Goal: Task Accomplishment & Management: Manage account settings

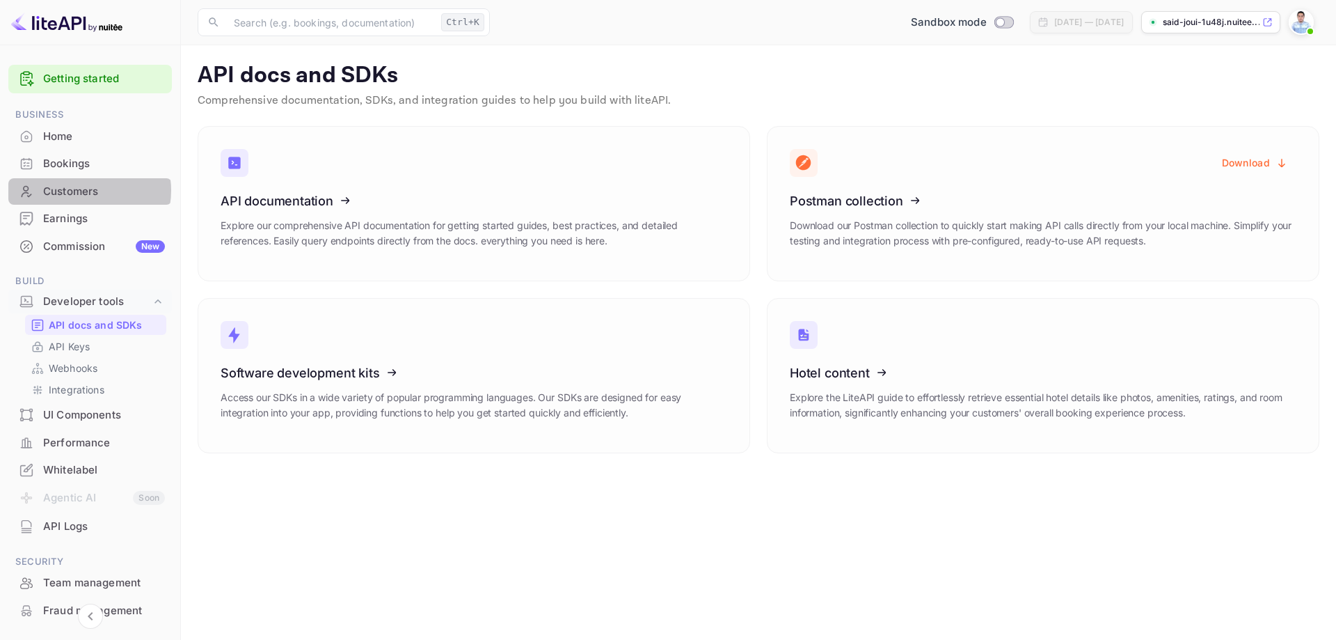
click at [84, 190] on div "Customers" at bounding box center [104, 192] width 122 height 16
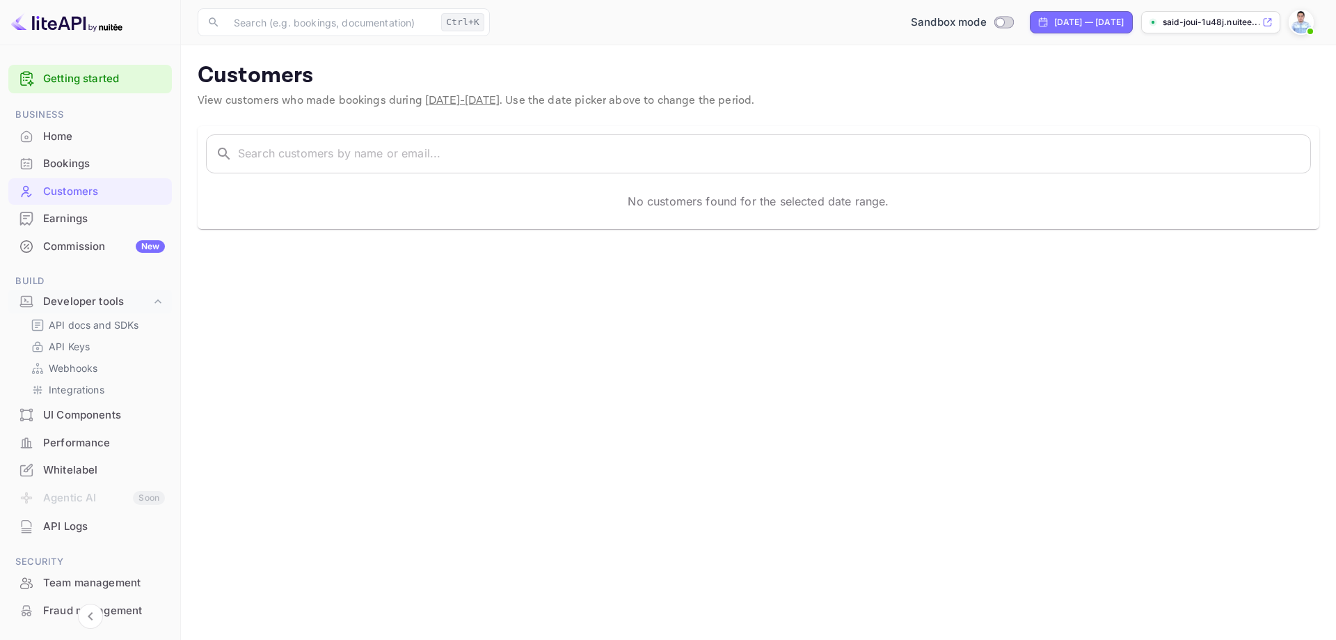
click at [79, 220] on div "Earnings" at bounding box center [104, 219] width 122 height 16
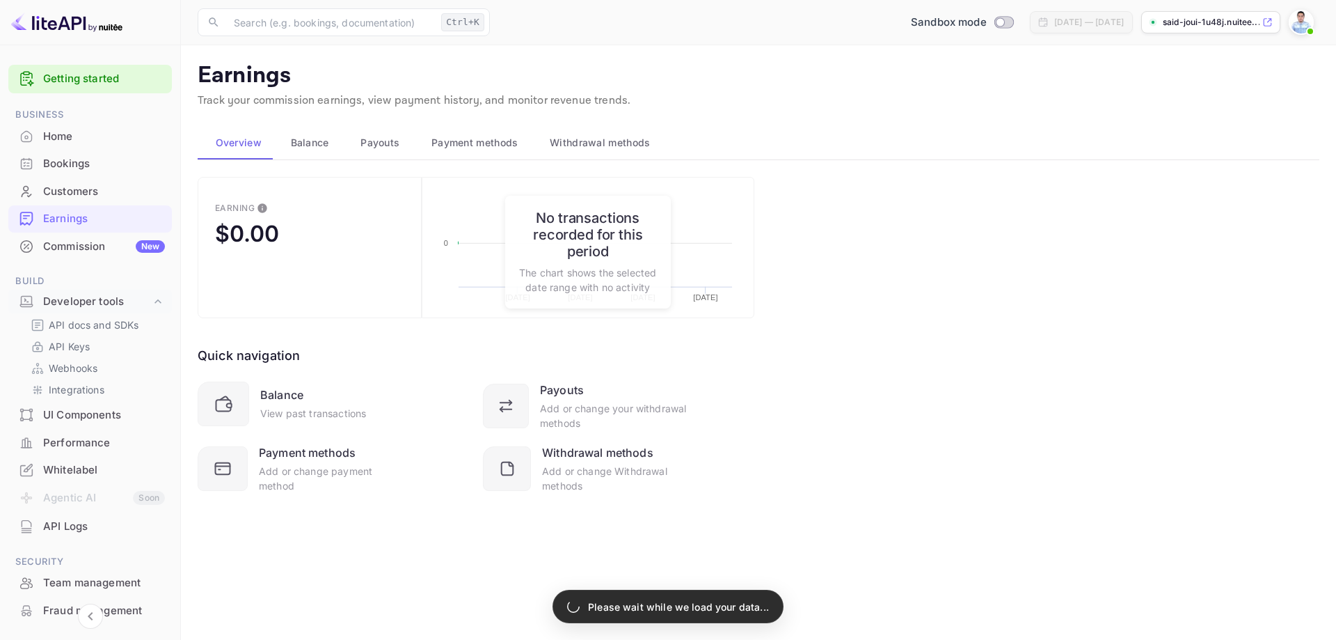
click at [84, 253] on div "Commission New" at bounding box center [104, 247] width 122 height 16
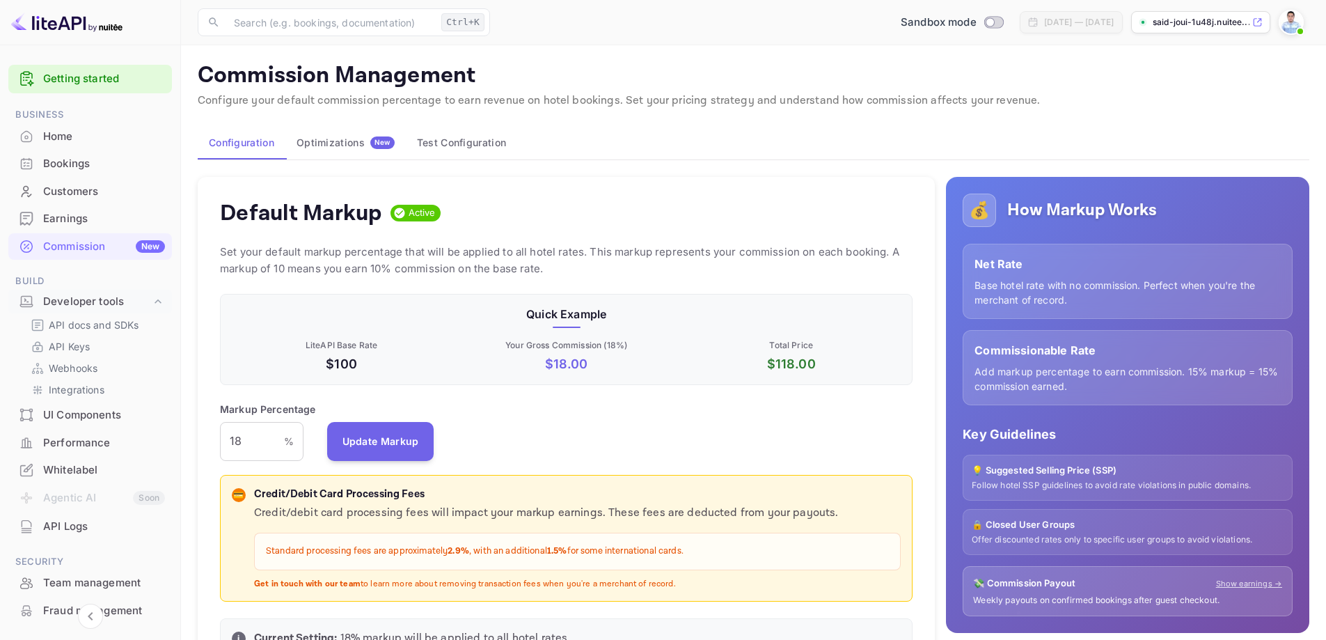
scroll to position [237, 683]
click at [399, 432] on button "Update Markup" at bounding box center [380, 440] width 107 height 39
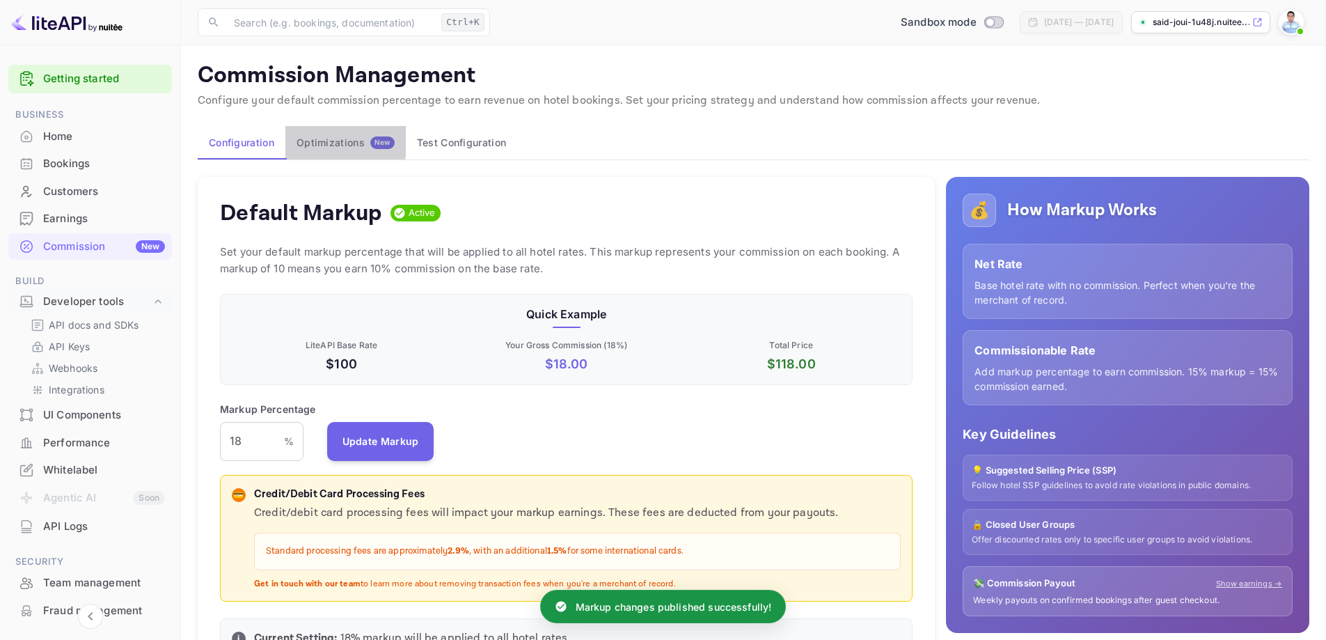
click at [317, 140] on div "Optimizations New" at bounding box center [345, 142] width 98 height 13
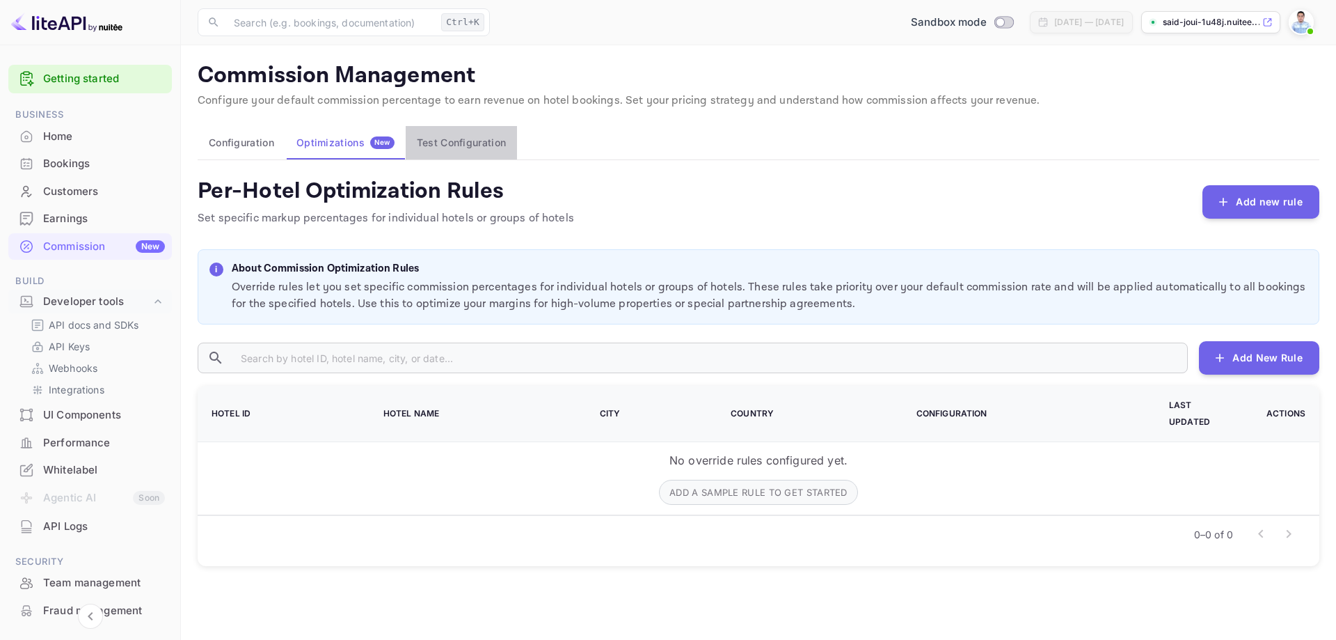
click at [471, 140] on button "Test Configuration" at bounding box center [461, 142] width 111 height 33
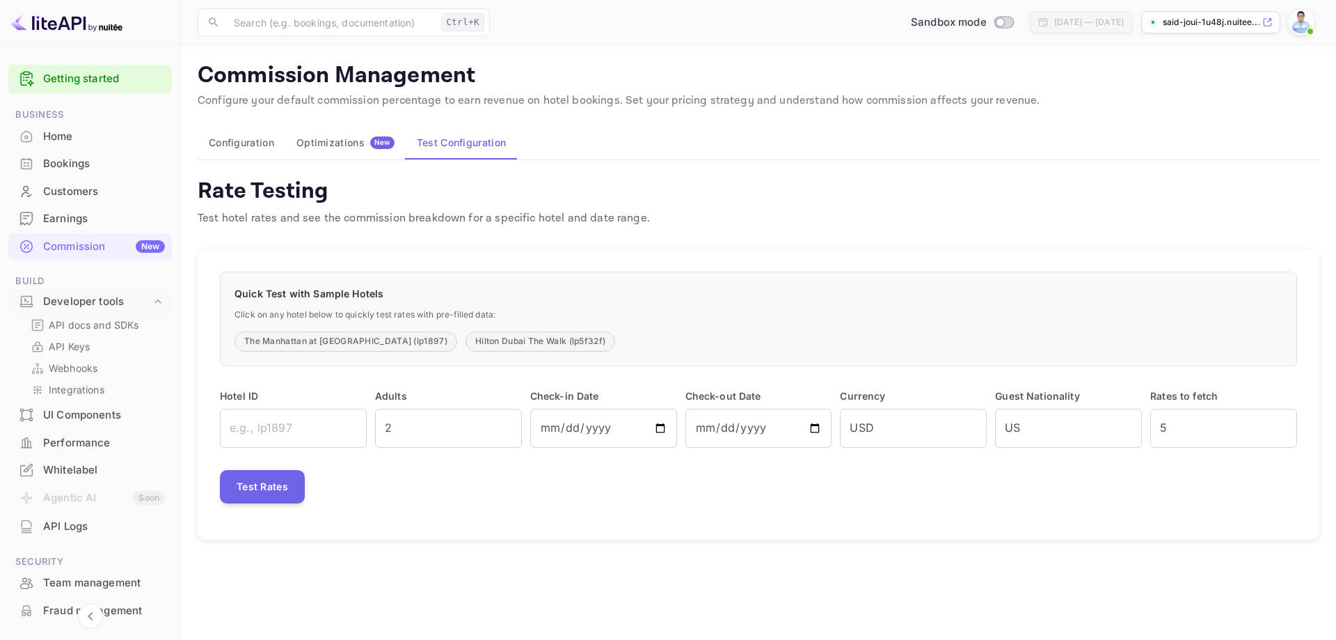
click at [248, 136] on button "Configuration" at bounding box center [242, 142] width 88 height 33
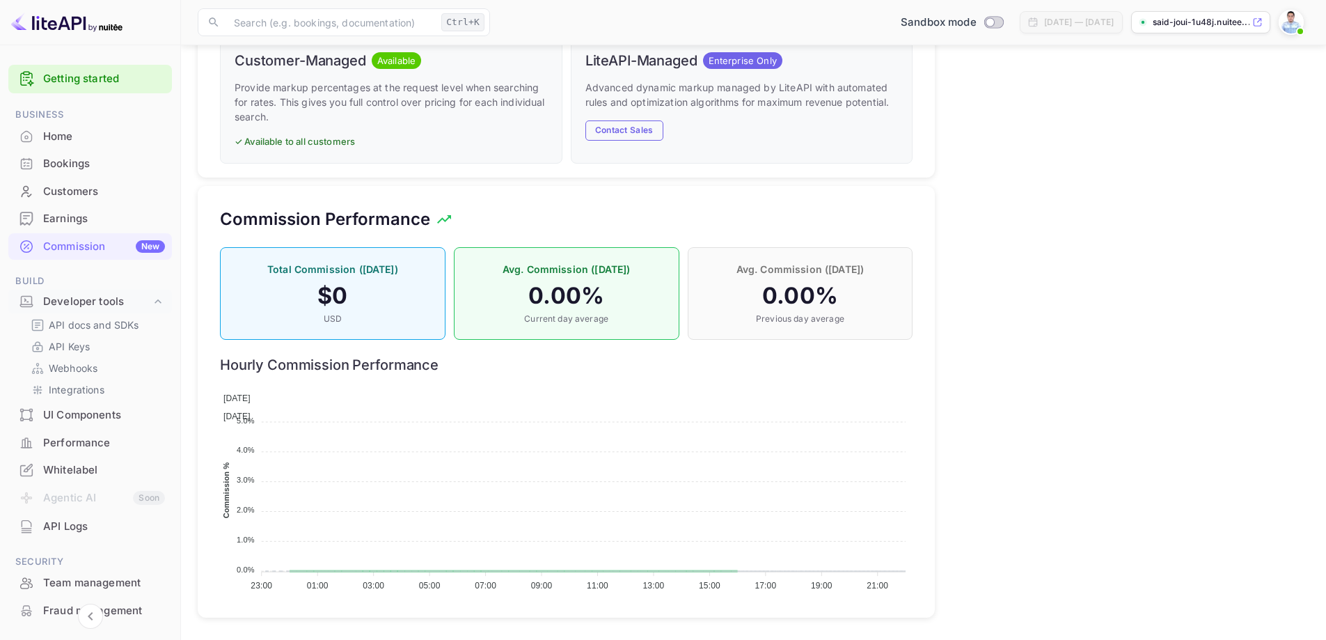
scroll to position [757, 0]
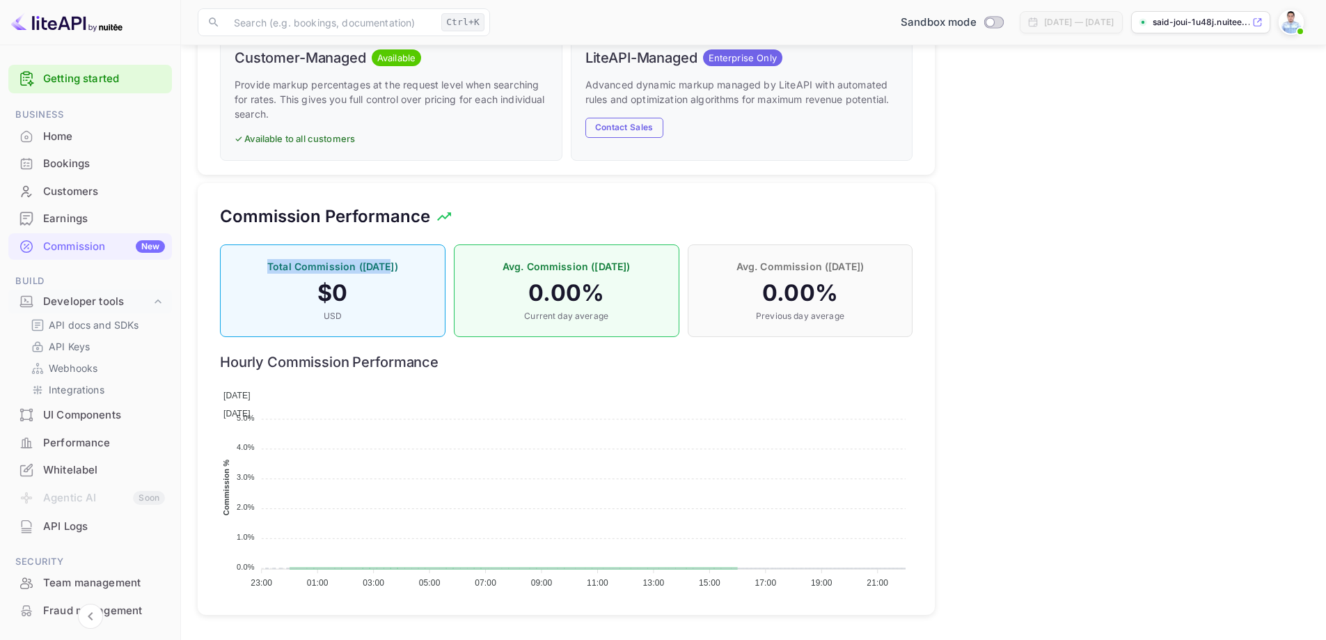
drag, startPoint x: 260, startPoint y: 262, endPoint x: 395, endPoint y: 267, distance: 135.1
click at [395, 267] on p "Total Commission ([DATE])" at bounding box center [333, 266] width 196 height 15
click at [404, 296] on h4 "$ 0" at bounding box center [333, 293] width 196 height 28
drag, startPoint x: 511, startPoint y: 266, endPoint x: 630, endPoint y: 270, distance: 119.1
click at [630, 270] on p "Avg. Commission ([DATE])" at bounding box center [566, 266] width 196 height 15
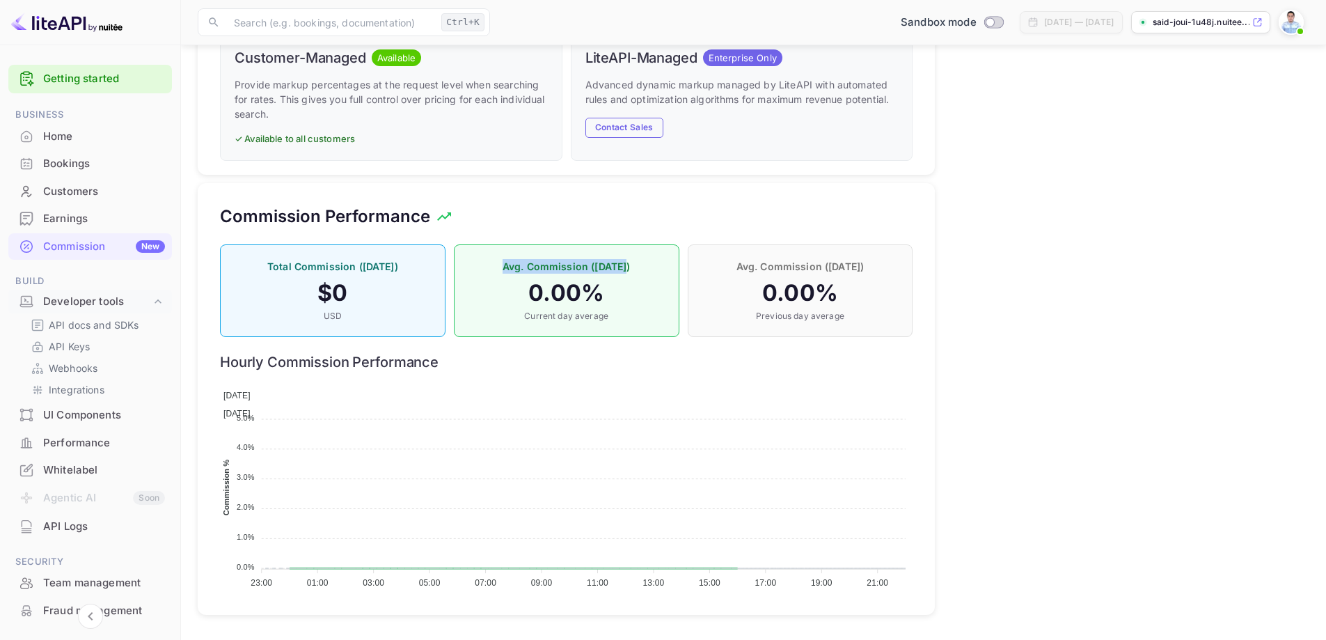
click at [637, 271] on p "Avg. Commission ([DATE])" at bounding box center [566, 266] width 196 height 15
click at [734, 257] on div "Avg. Commission ([DATE]) 0.00 % Previous day average" at bounding box center [800, 290] width 225 height 93
drag, startPoint x: 732, startPoint y: 270, endPoint x: 878, endPoint y: 264, distance: 145.5
click at [878, 264] on p "Avg. Commission ([DATE])" at bounding box center [800, 266] width 196 height 15
click at [882, 267] on p "Avg. Commission ([DATE])" at bounding box center [800, 266] width 196 height 15
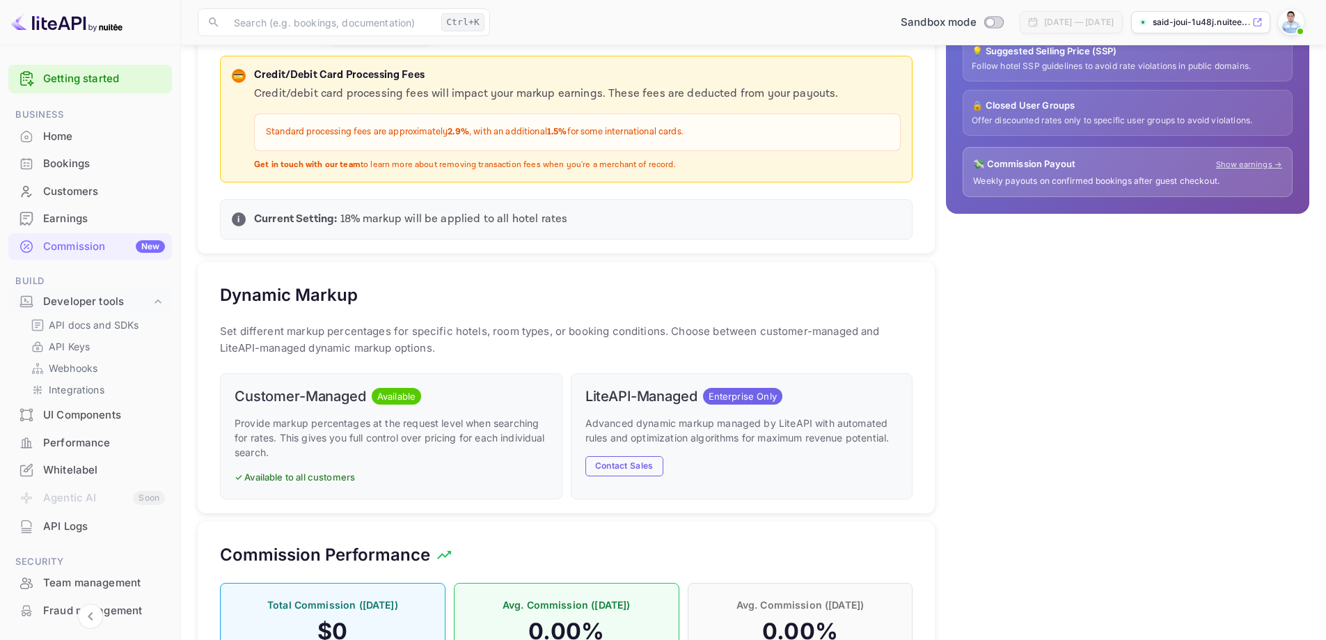
scroll to position [409, 0]
